Goal: Task Accomplishment & Management: Complete application form

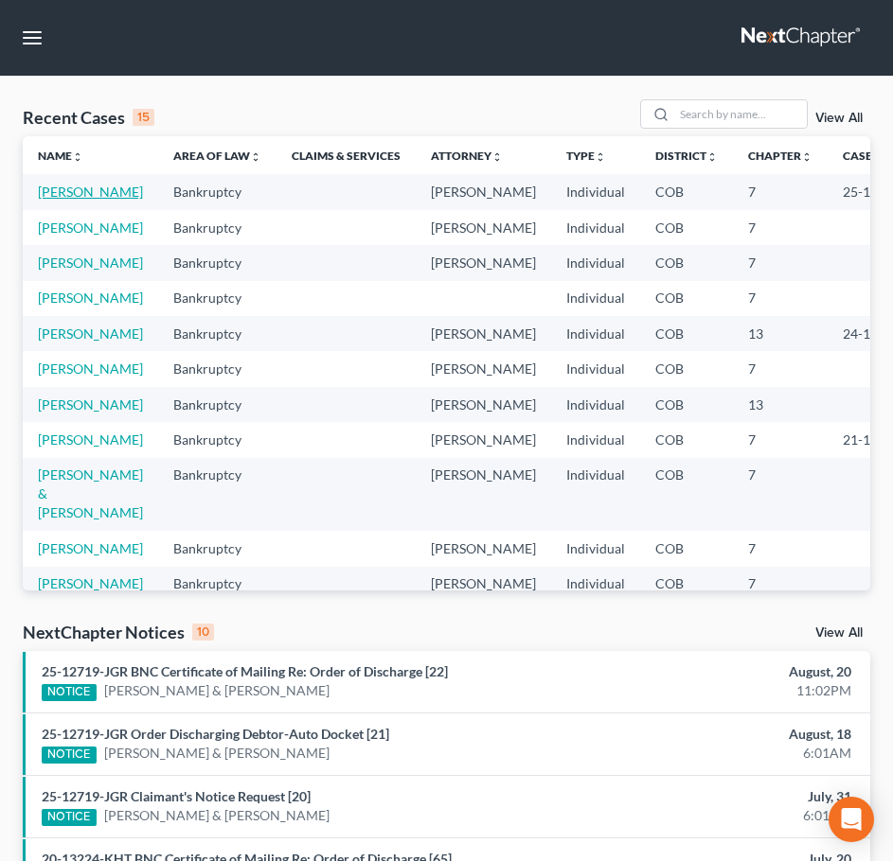
click at [76, 198] on link "[PERSON_NAME]" at bounding box center [90, 192] width 105 height 16
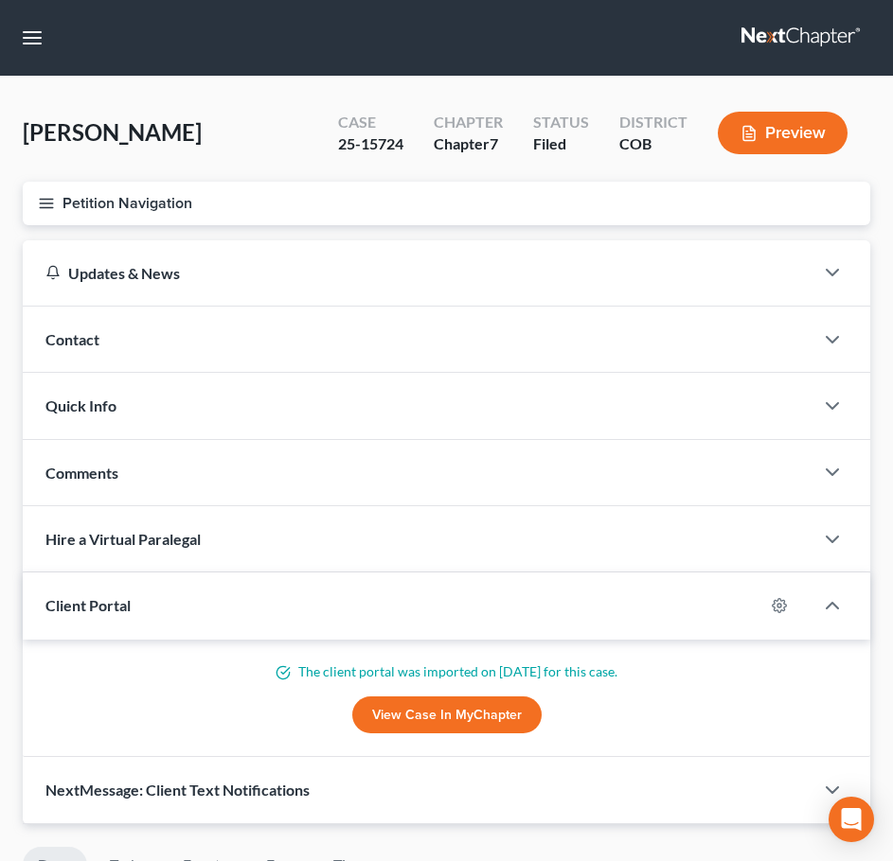
click at [51, 204] on icon "button" at bounding box center [46, 203] width 17 height 17
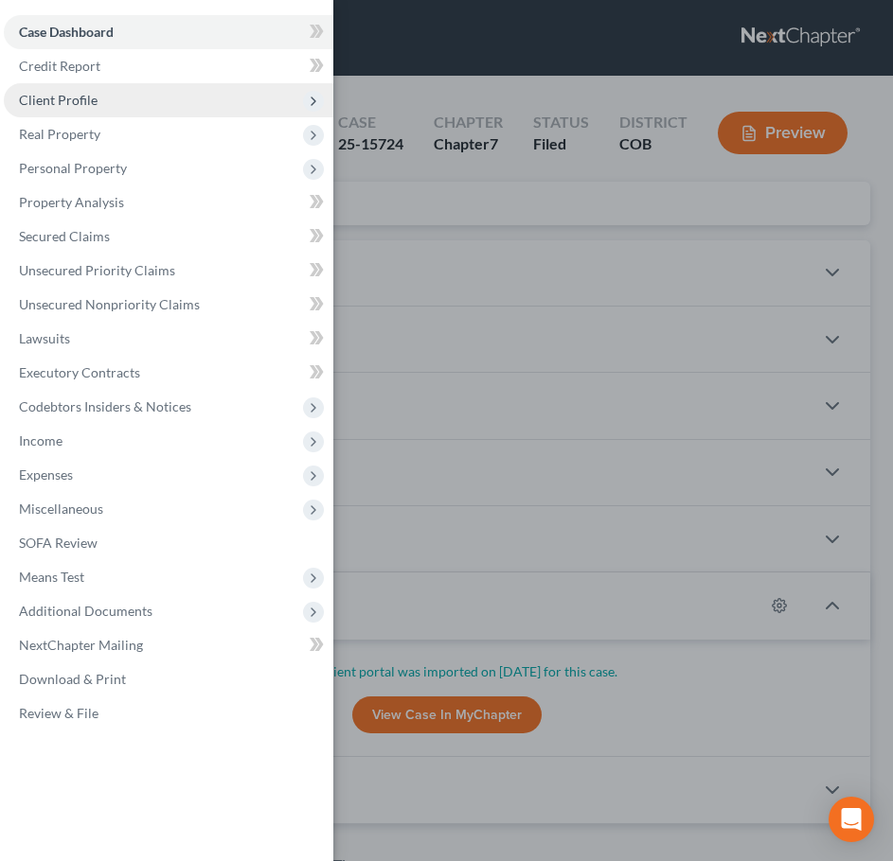
click at [118, 98] on span "Client Profile" at bounding box center [168, 100] width 329 height 34
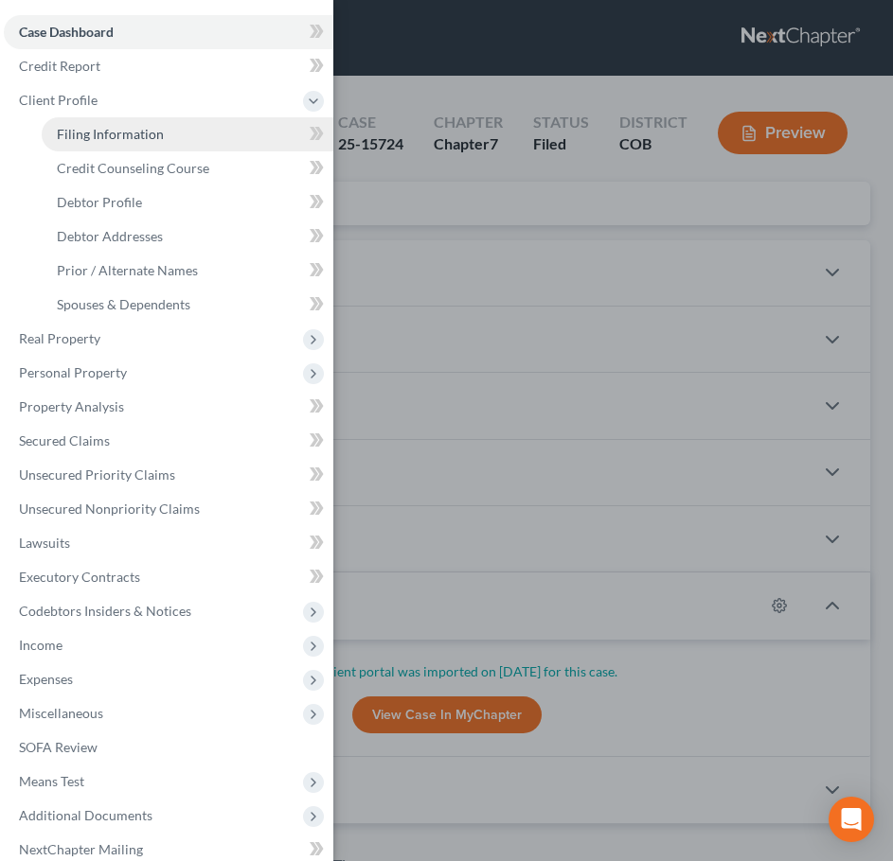
click at [163, 131] on link "Filing Information" at bounding box center [188, 134] width 292 height 34
select select "1"
select select "0"
select select "5"
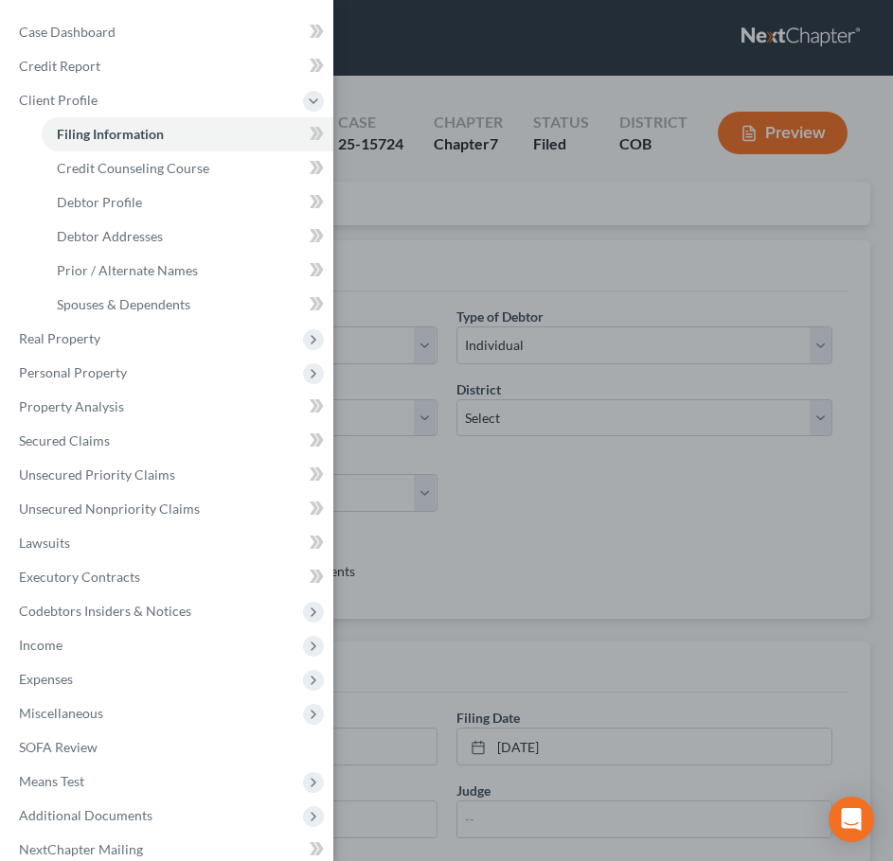
click at [448, 243] on div "Case Dashboard Payments Invoices Payments Payments Credit Report Client Profile" at bounding box center [446, 430] width 893 height 861
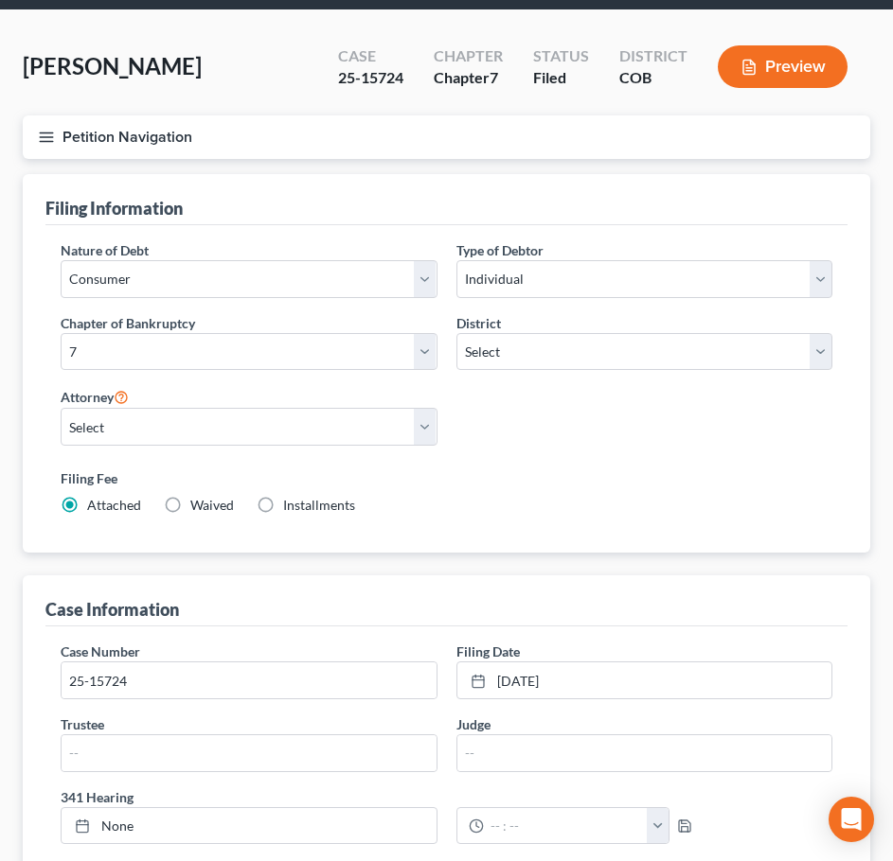
scroll to position [473, 0]
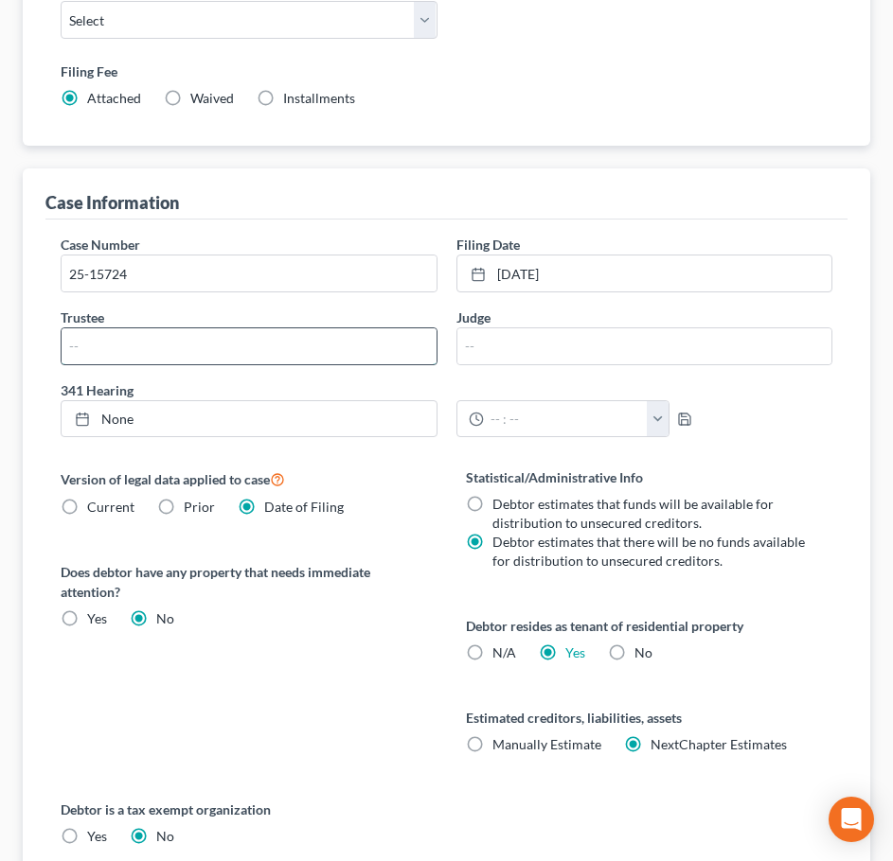
click at [251, 346] on input "text" at bounding box center [249, 346] width 375 height 36
type input "[PERSON_NAME]"
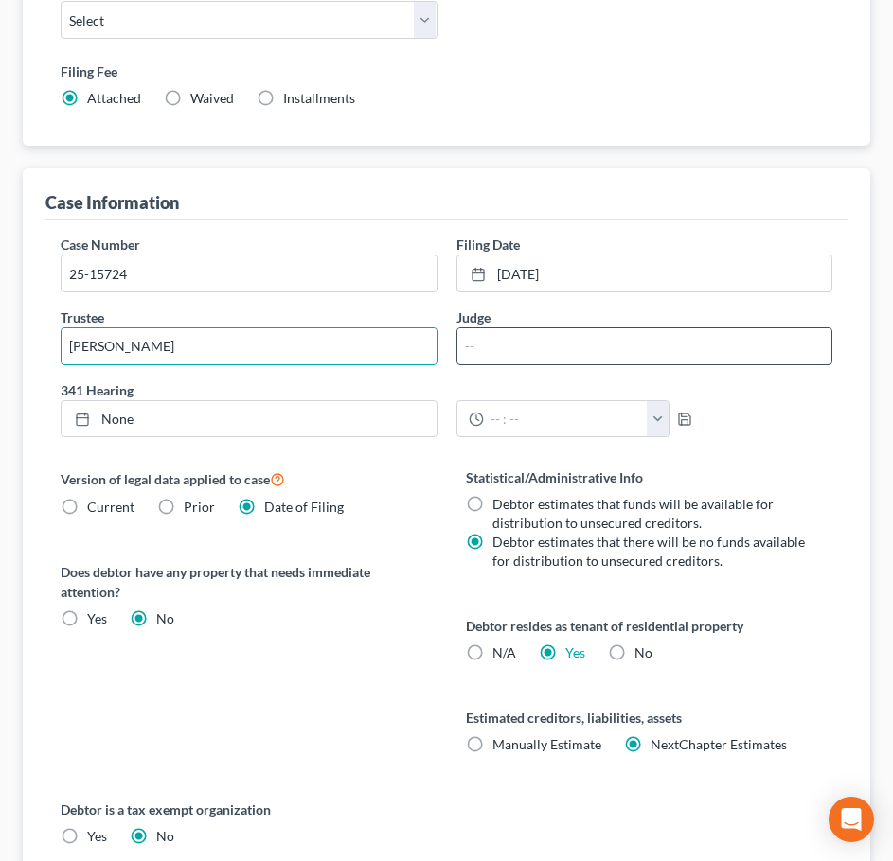
click at [516, 340] on input "text" at bounding box center [644, 346] width 375 height 36
type input "[PERSON_NAME]"
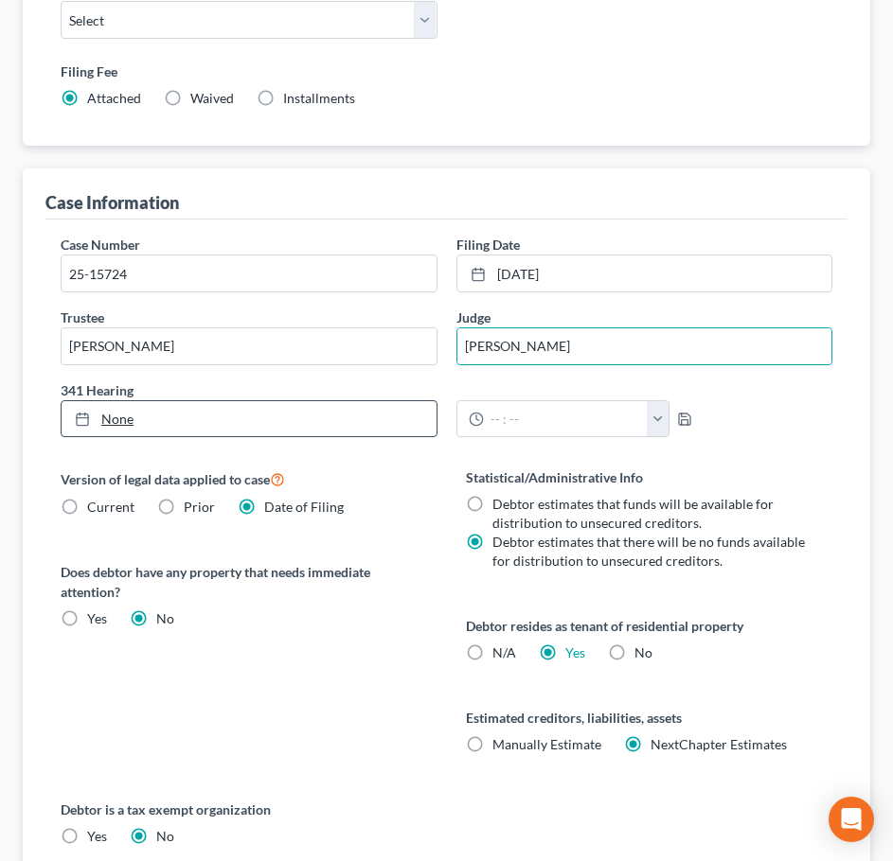
type input "[DATE]"
click at [275, 408] on link "[DATE]" at bounding box center [249, 419] width 375 height 36
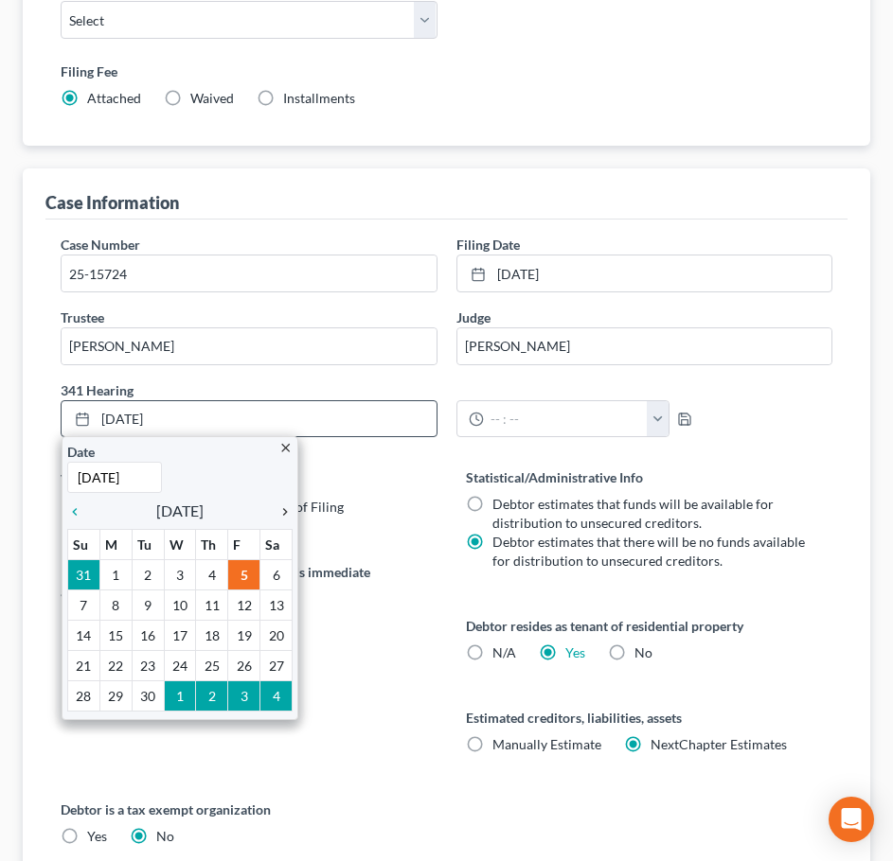
click at [290, 510] on icon "chevron_right" at bounding box center [280, 512] width 25 height 15
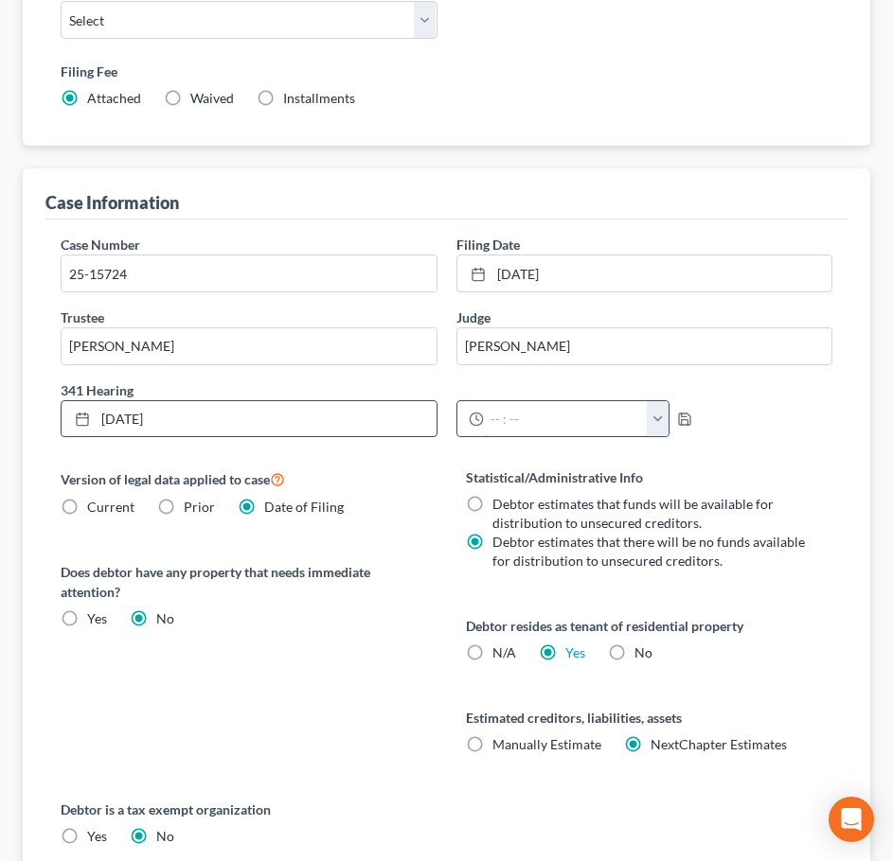
click at [601, 420] on input "text" at bounding box center [566, 419] width 164 height 36
click at [649, 414] on button "button" at bounding box center [658, 419] width 23 height 36
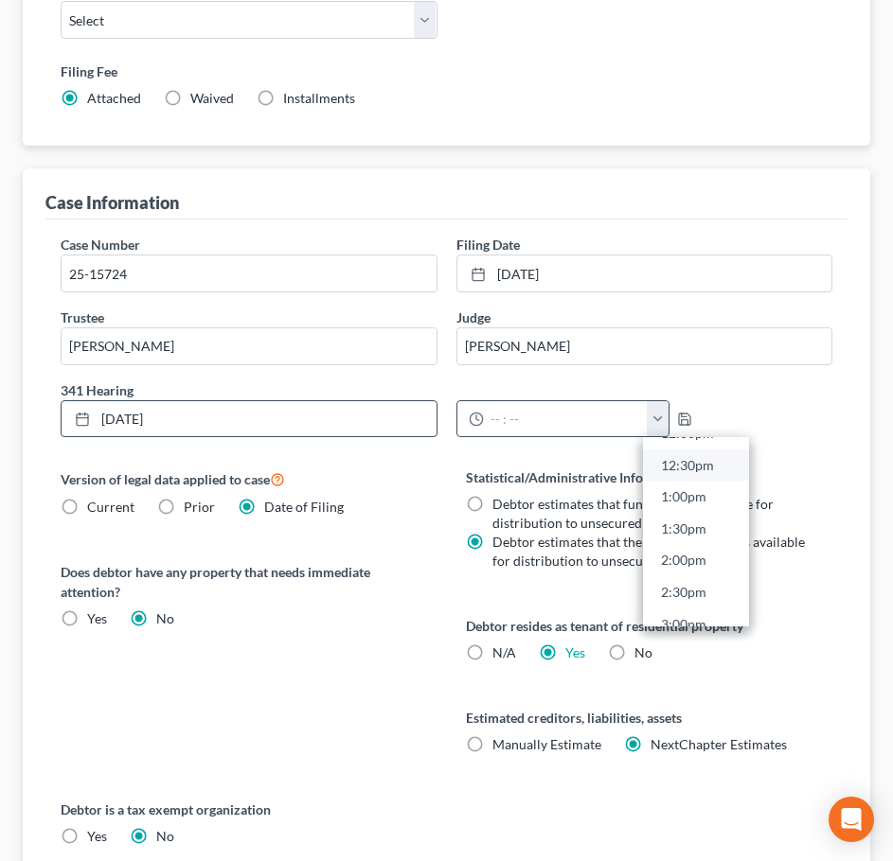
scroll to position [757, 0]
click at [695, 533] on link "1:00pm" at bounding box center [696, 530] width 106 height 32
type input "1:00pm"
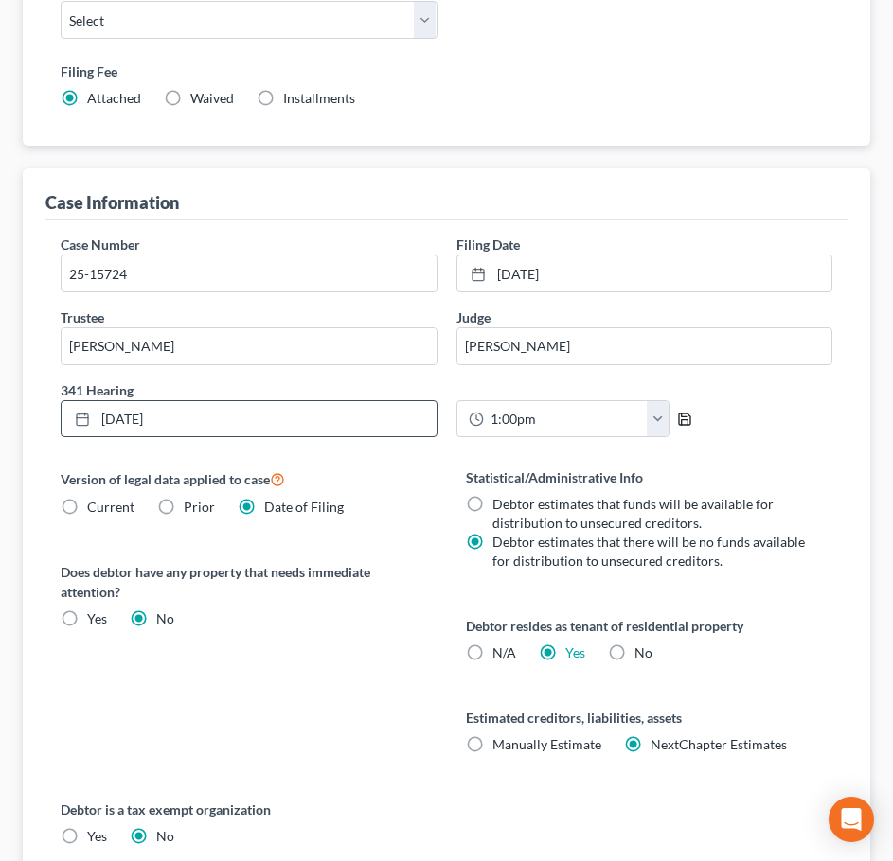
click at [677, 418] on icon "button" at bounding box center [684, 419] width 15 height 15
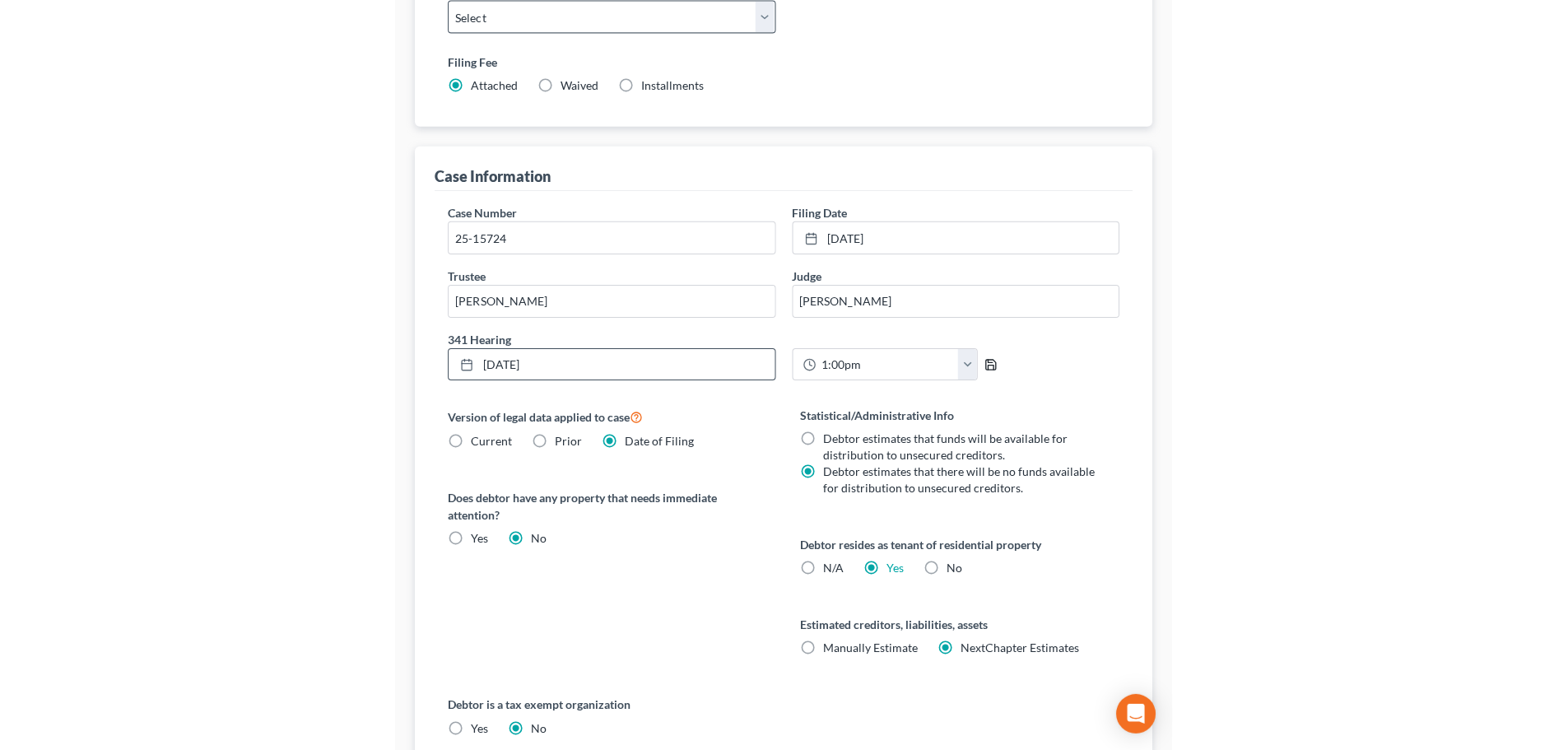
scroll to position [335, 0]
